Goal: Navigation & Orientation: Find specific page/section

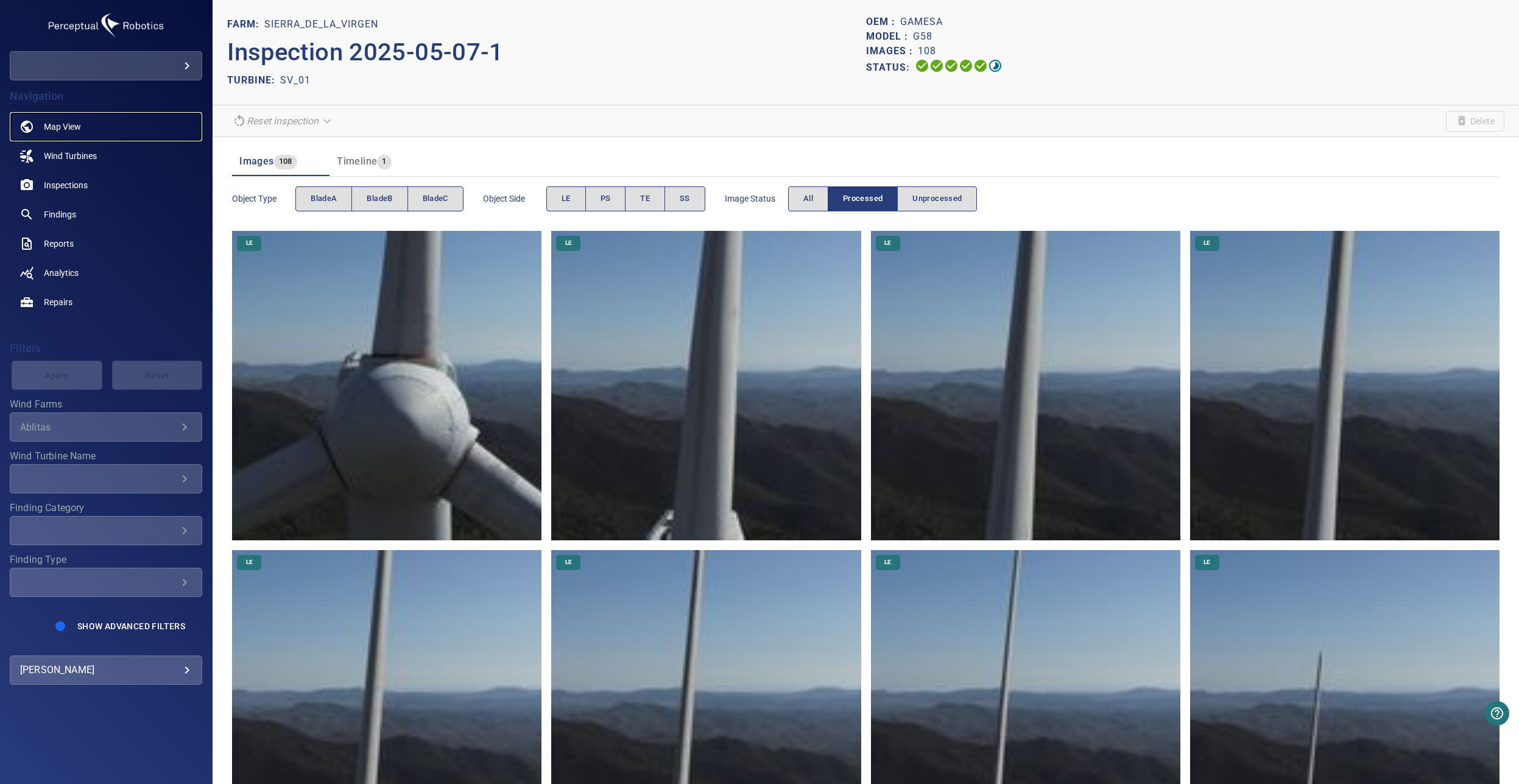
click at [75, 122] on span "Map View" at bounding box center [62, 126] width 37 height 12
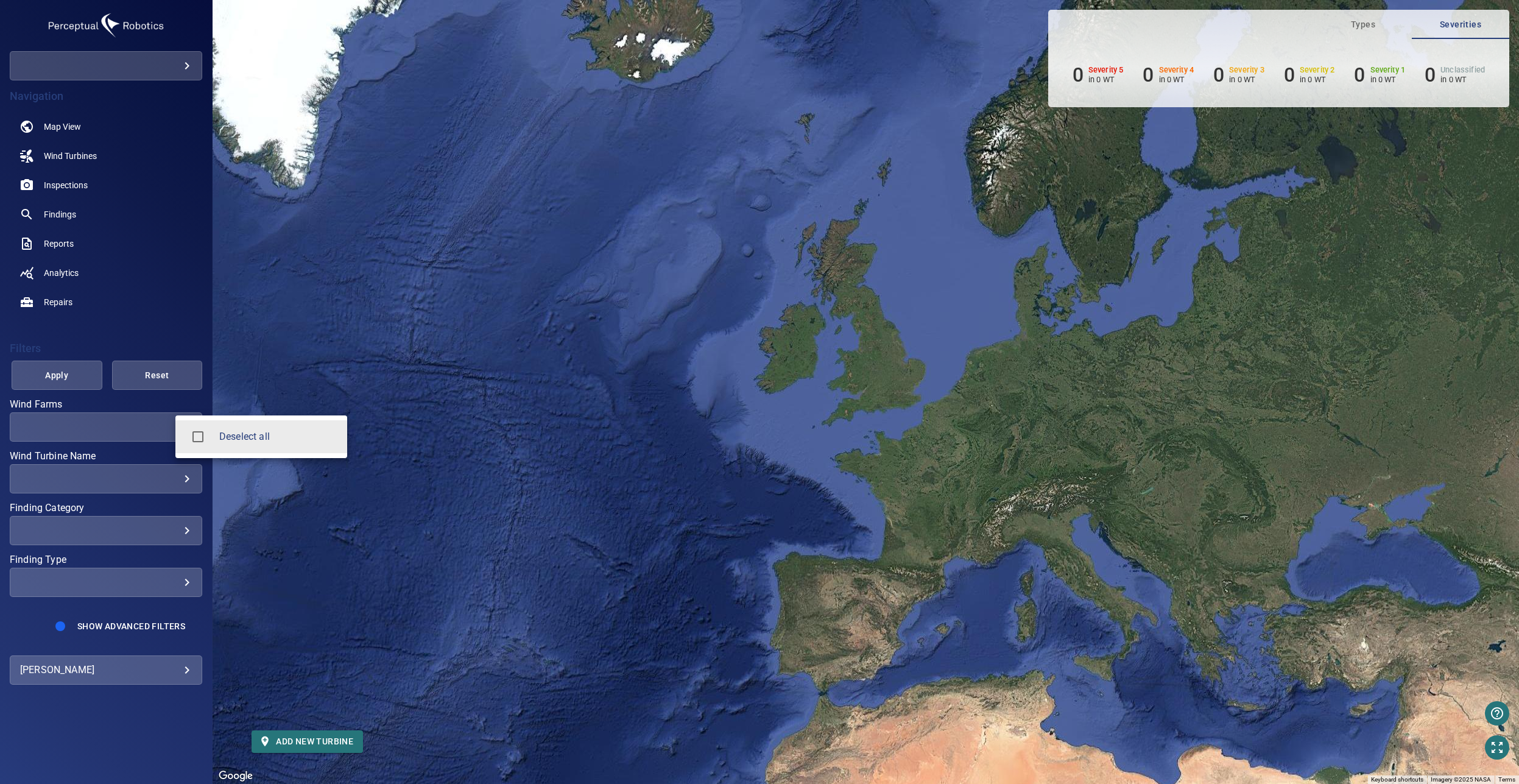
click at [162, 428] on body "**********" at bounding box center [760, 392] width 1519 height 784
